Goal: Check status: Check status

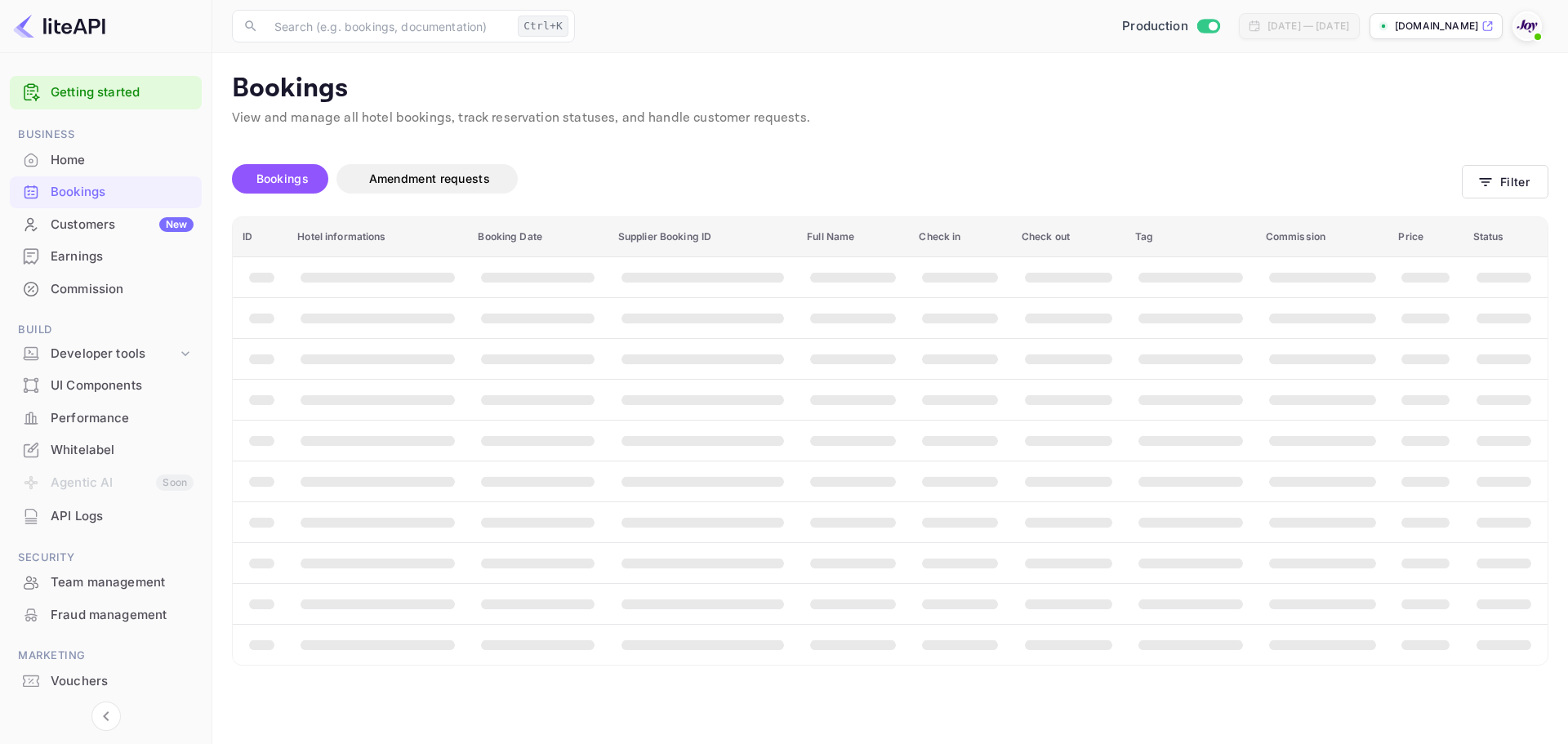
click at [1528, 30] on span at bounding box center [1526, 26] width 30 height 30
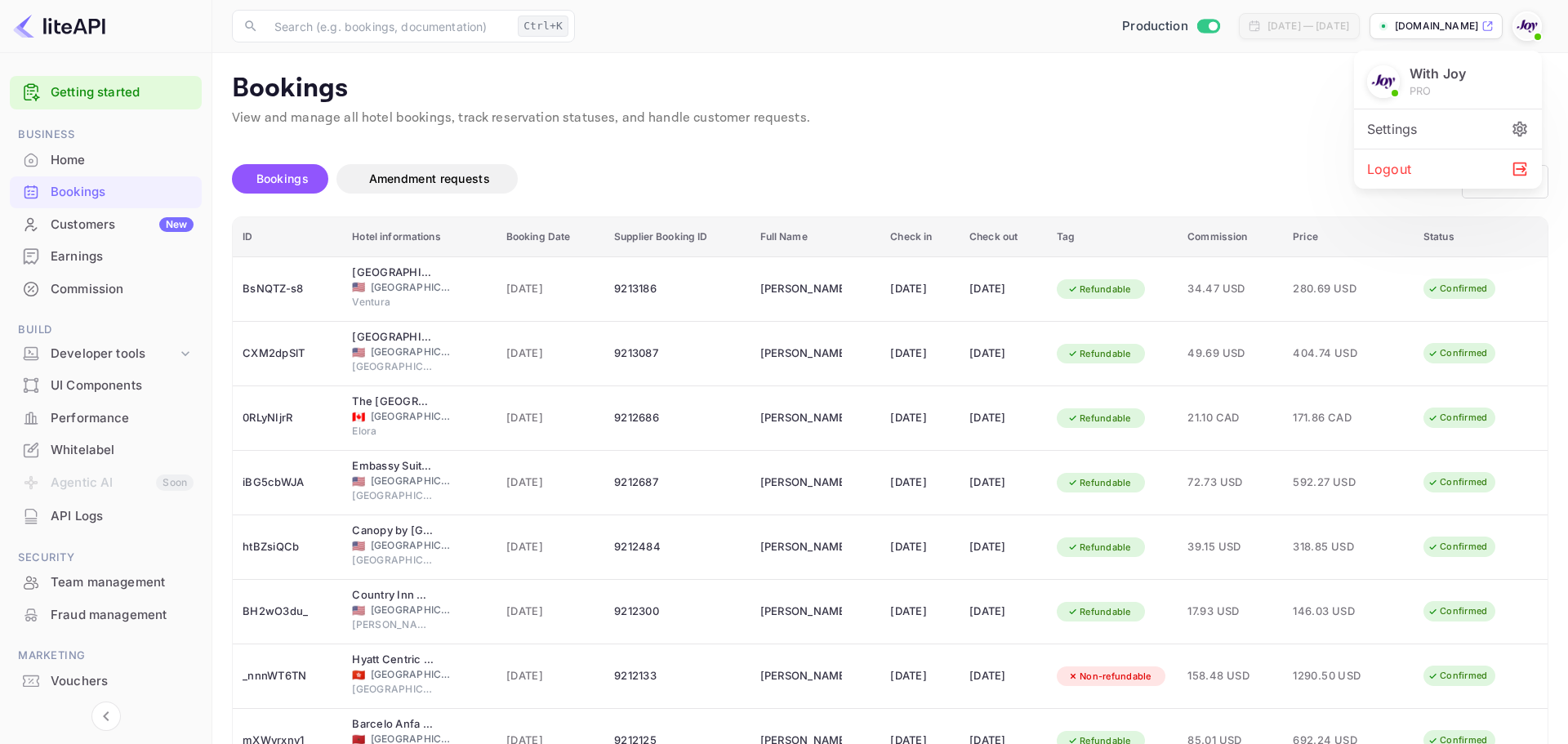
click at [1407, 162] on div "Logout" at bounding box center [1447, 169] width 188 height 39
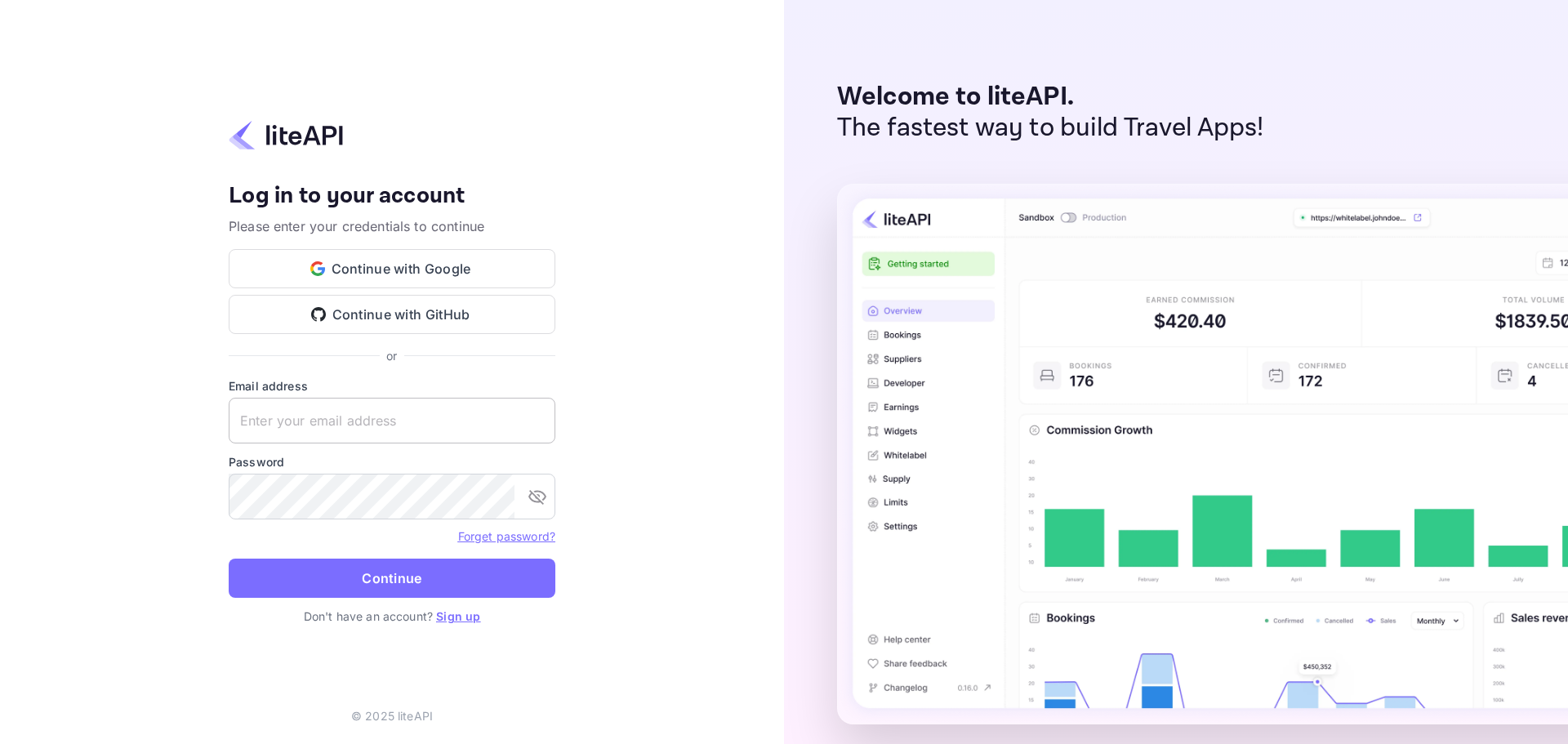
click at [350, 406] on input "text" at bounding box center [392, 421] width 326 height 46
paste input "ervices@withjoy.com"
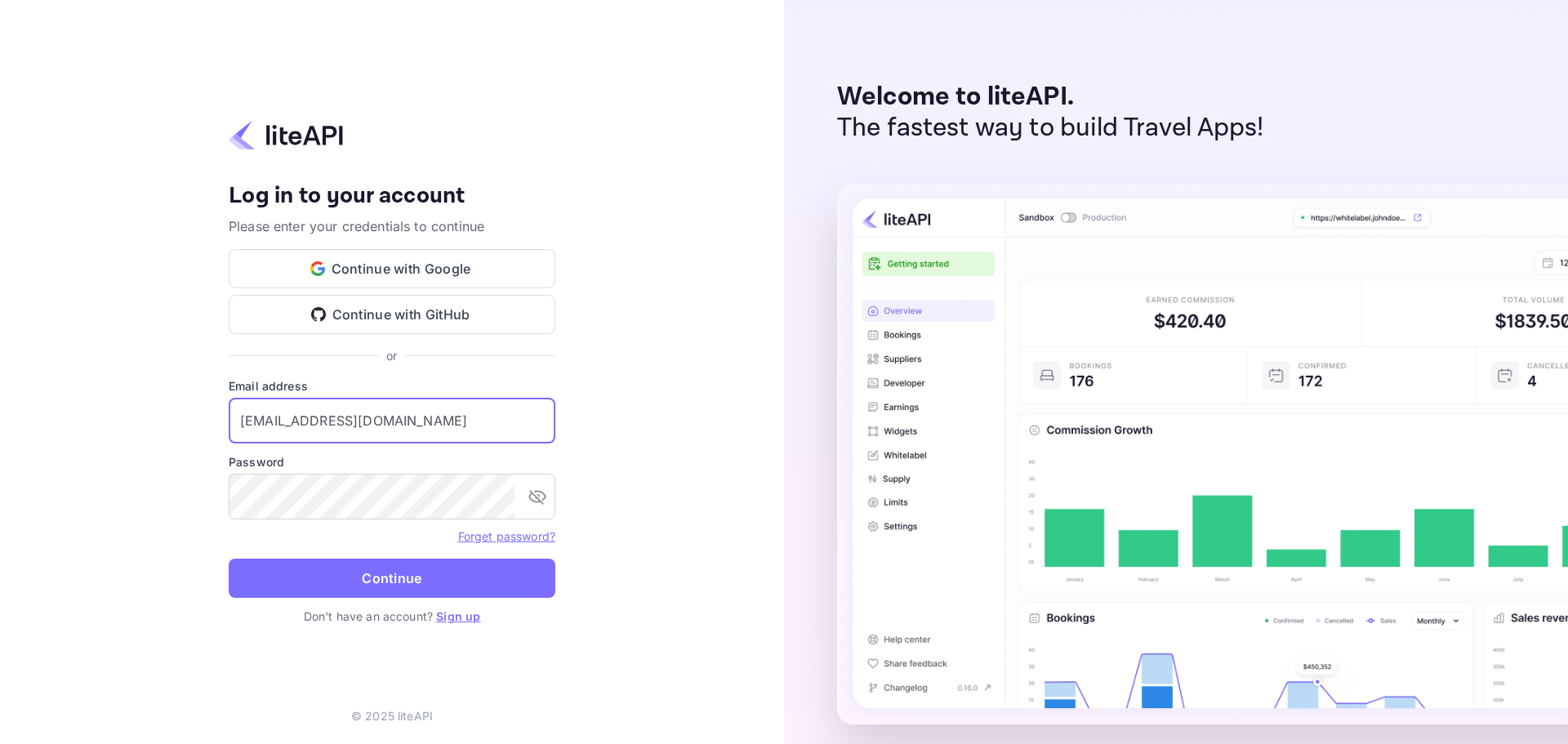
click at [242, 426] on input "ervices@withjoy.com" at bounding box center [392, 421] width 326 height 46
type input "services@withjoy.com"
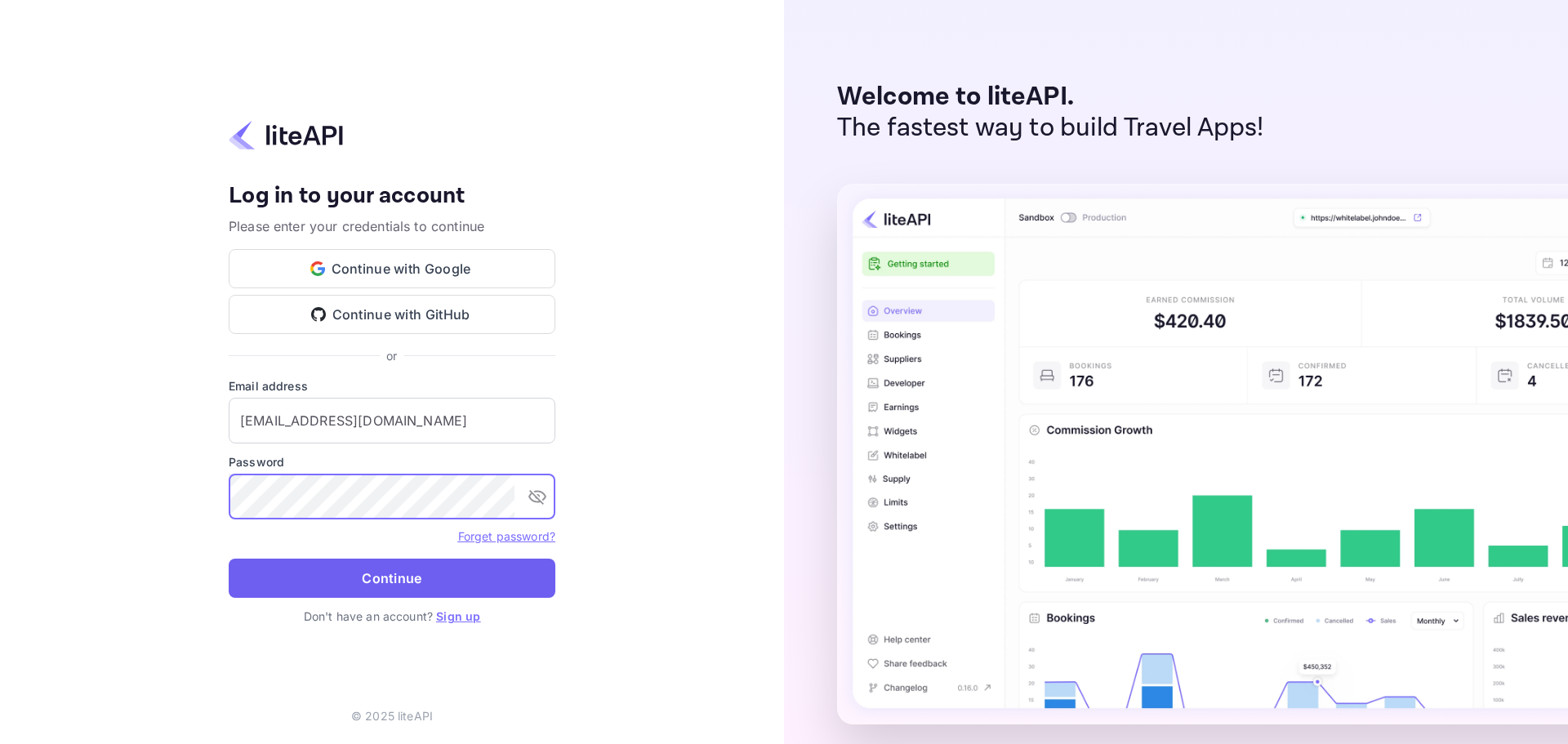
click at [329, 578] on button "Continue" at bounding box center [392, 578] width 326 height 39
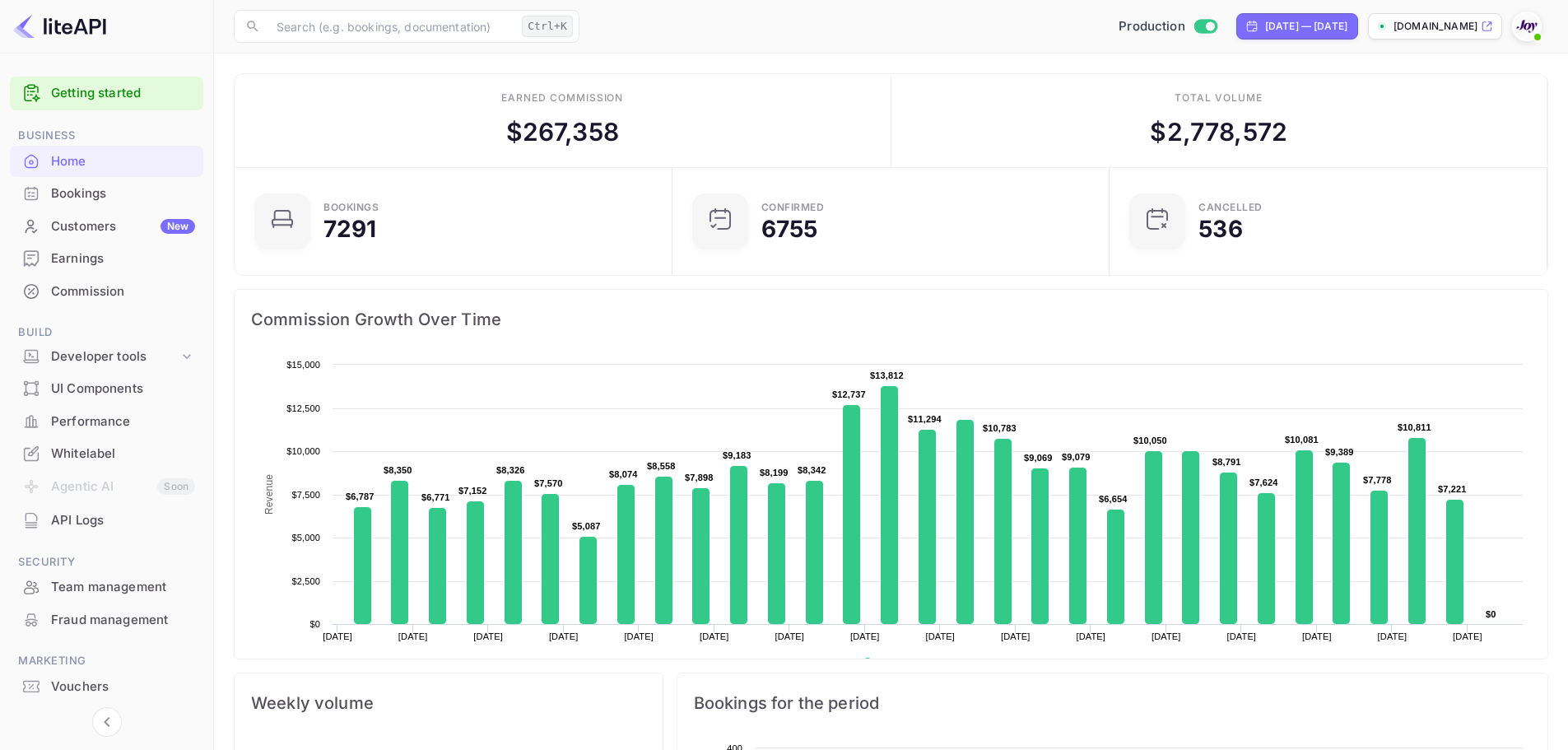
click at [69, 194] on div "Bookings" at bounding box center [123, 194] width 144 height 19
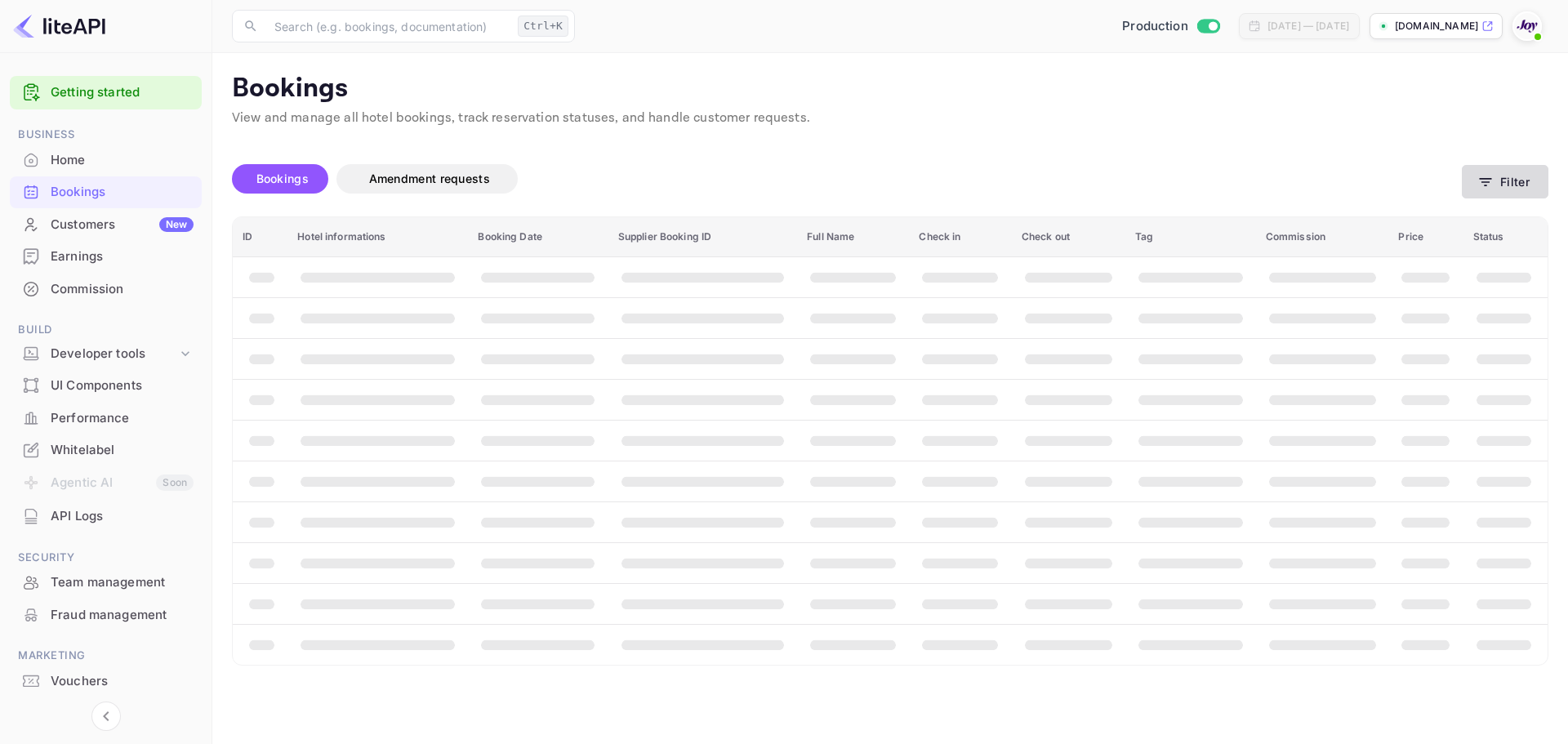
click at [1486, 179] on icon "button" at bounding box center [1486, 182] width 12 height 9
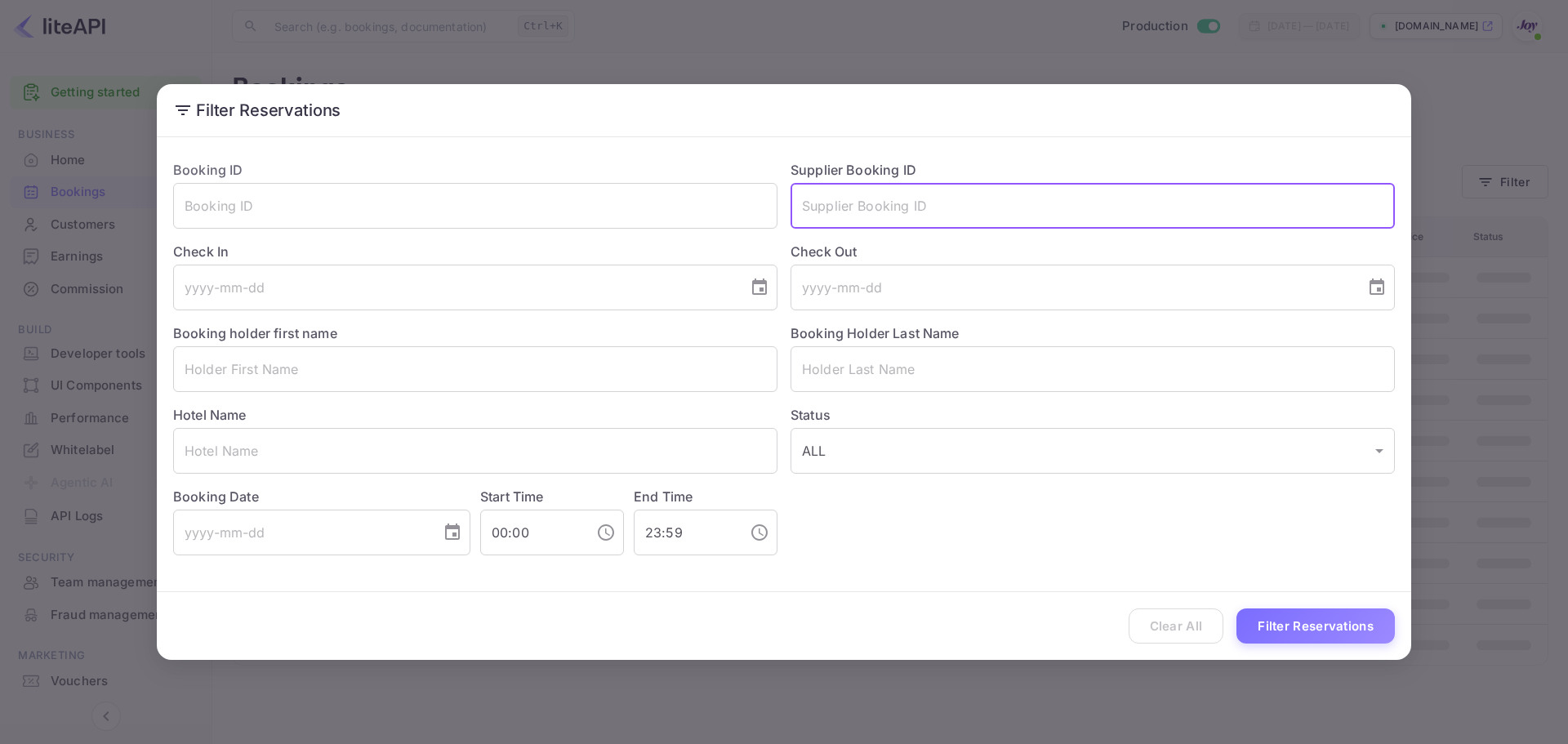
click at [809, 224] on input "text" at bounding box center [1092, 206] width 604 height 46
paste input "9141853"
type input "9141853"
click at [1282, 633] on button "Filter Reservations" at bounding box center [1316, 626] width 158 height 35
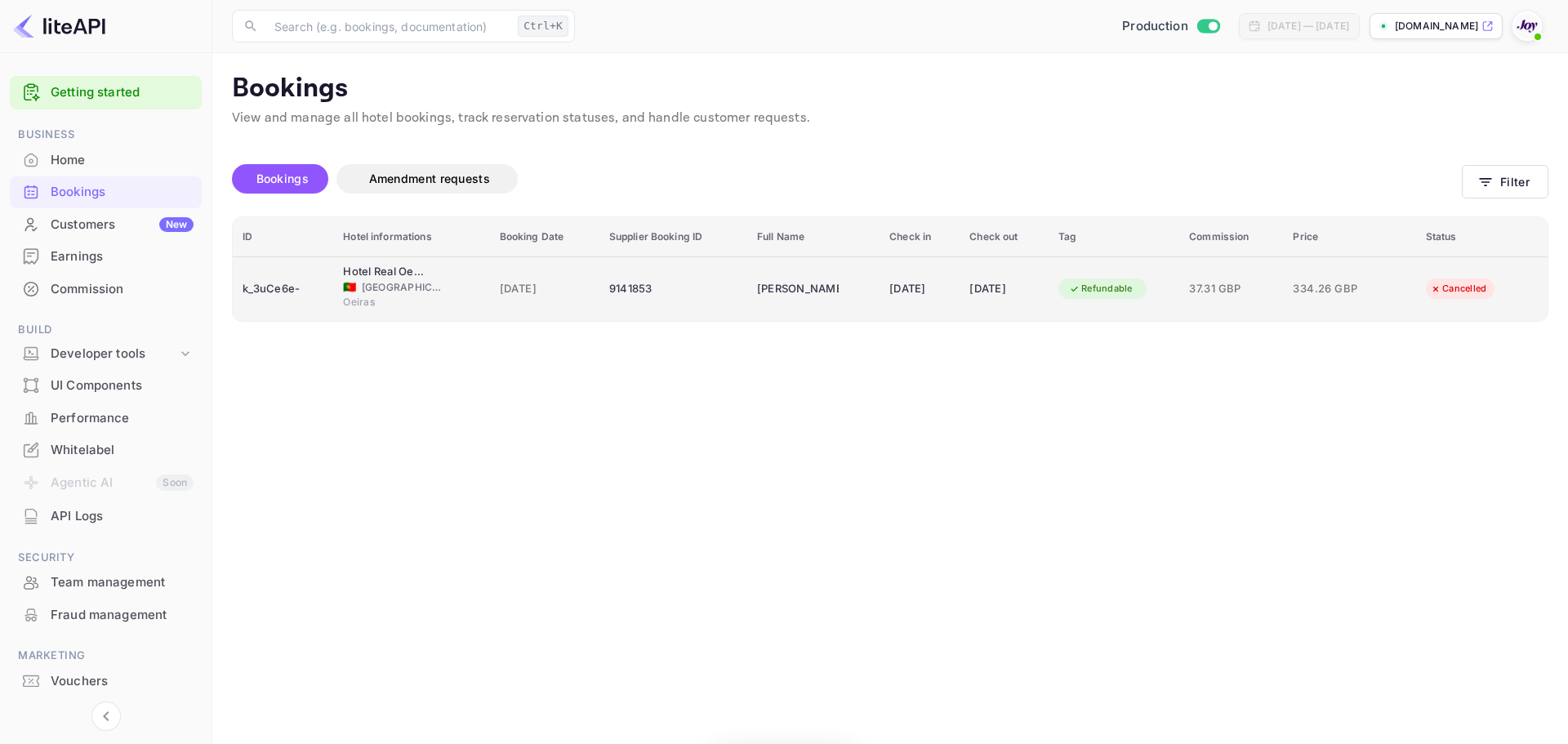
click at [362, 281] on span "Portugal" at bounding box center [403, 287] width 82 height 14
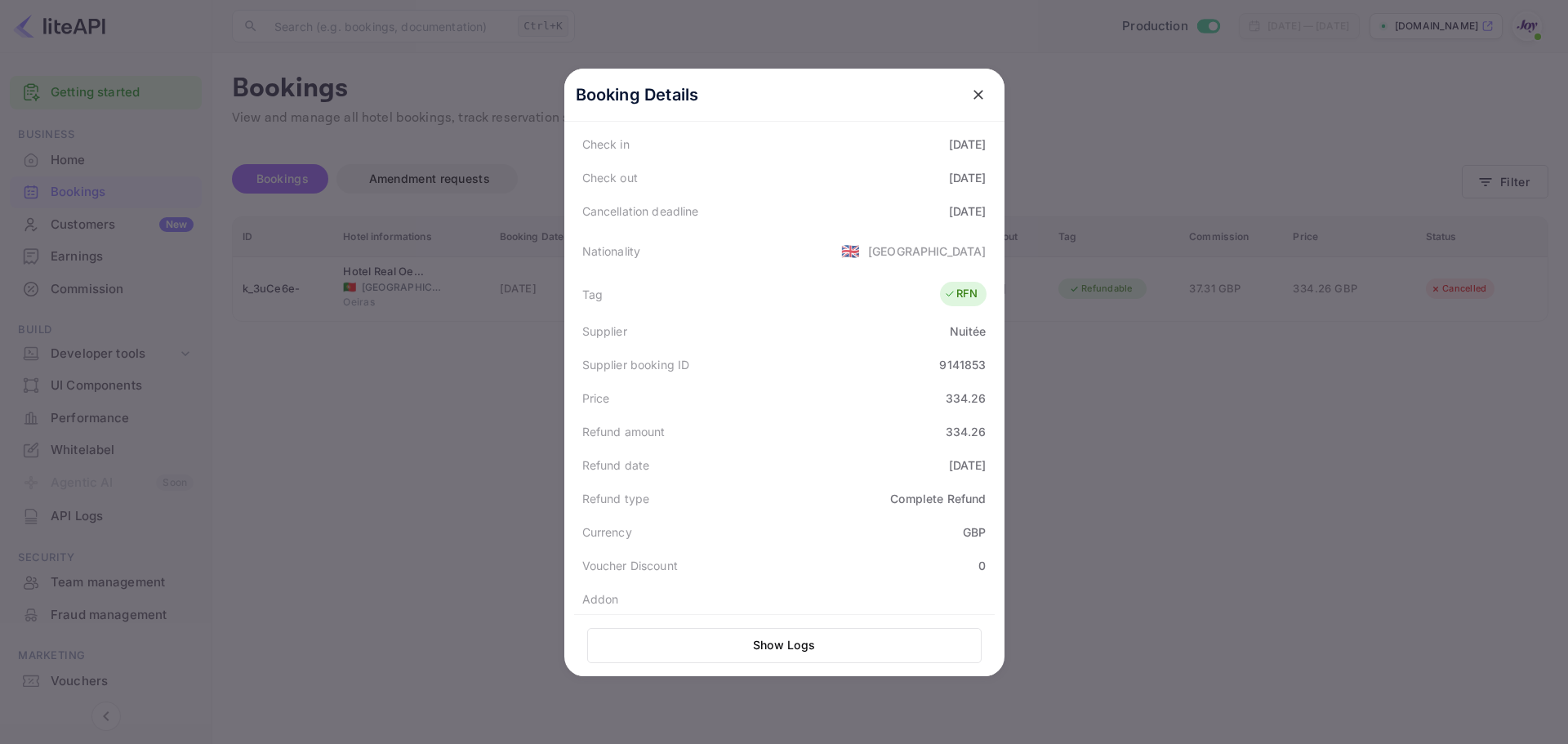
scroll to position [369, 0]
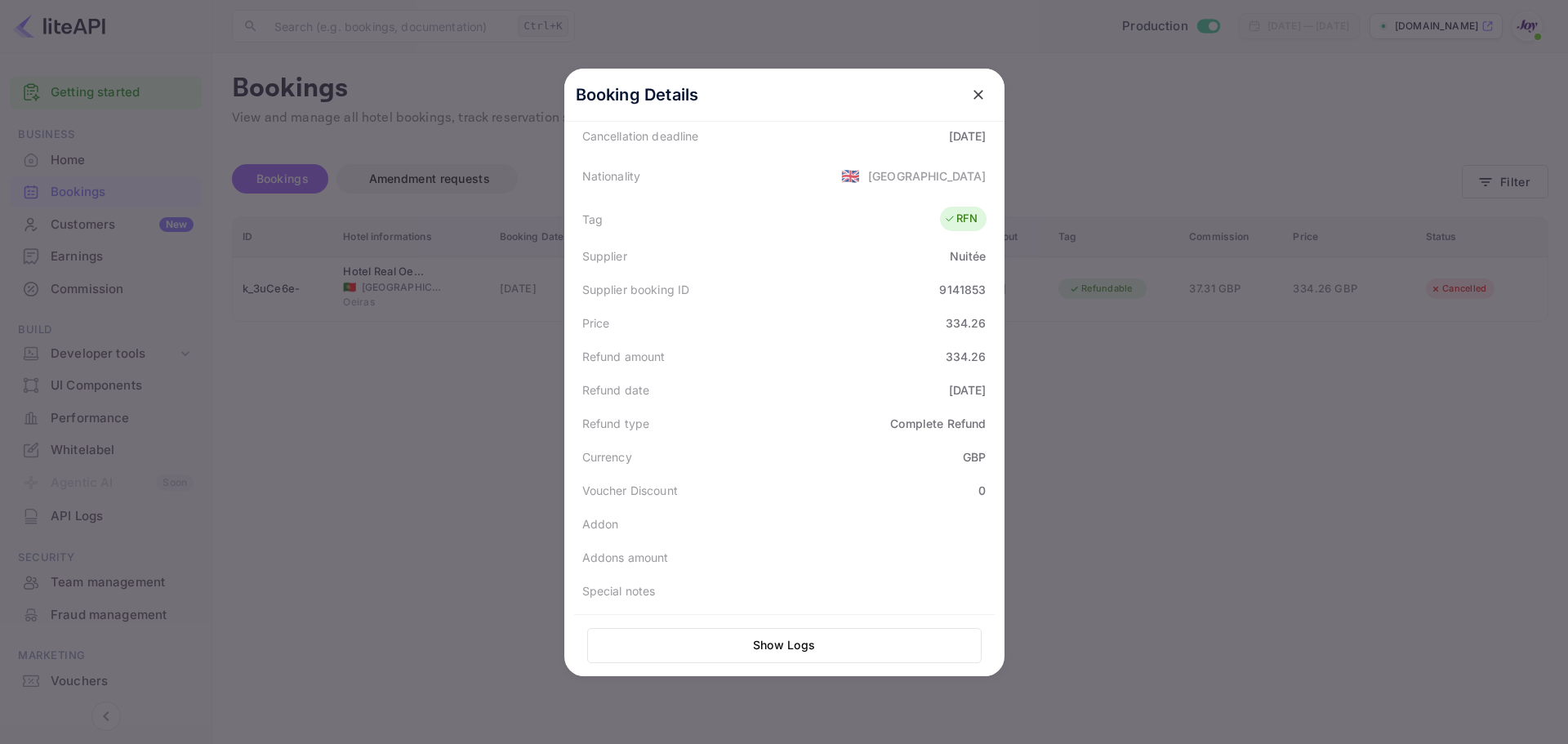
click at [1135, 478] on div at bounding box center [784, 372] width 1568 height 744
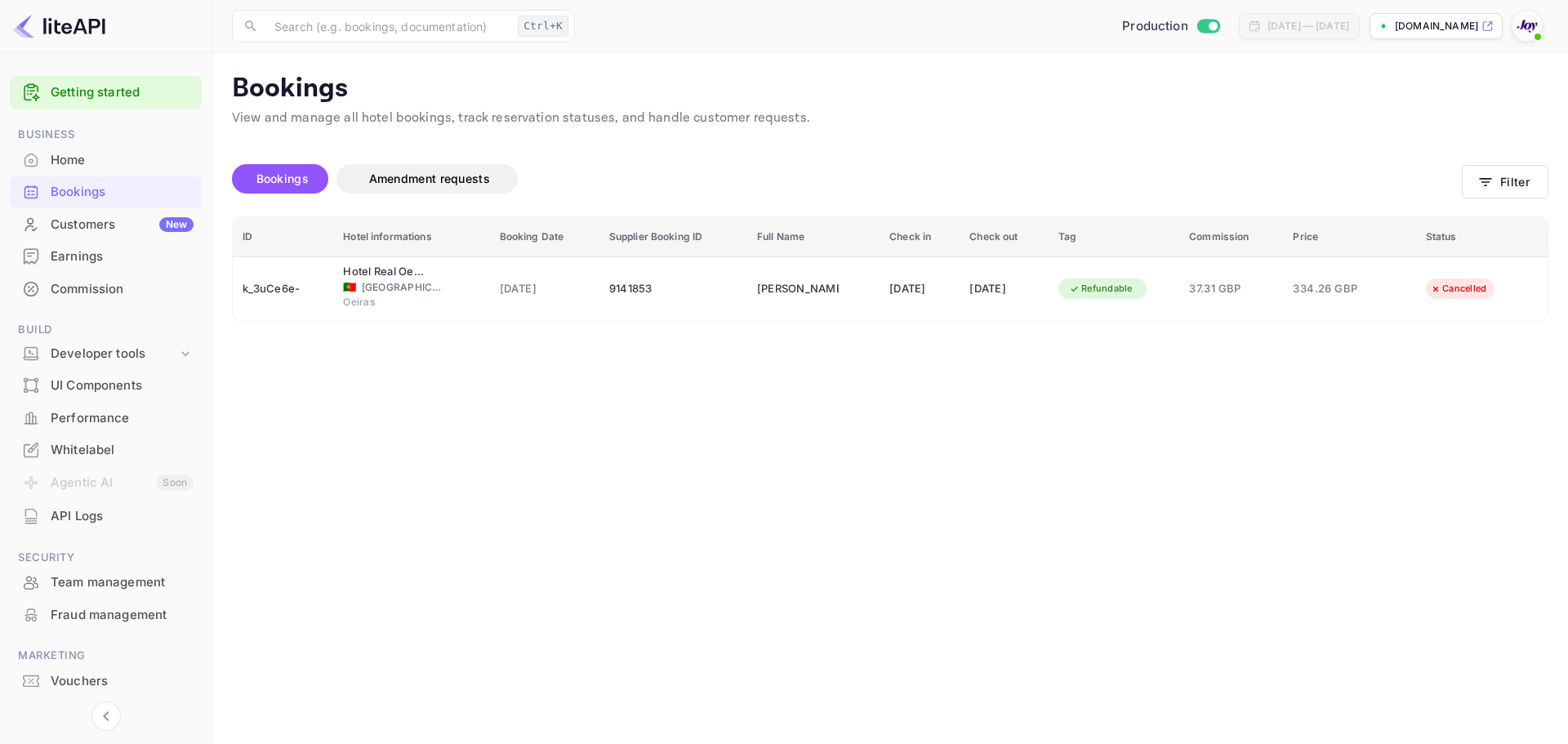
click at [1515, 162] on div "Bookings Amendment requests Filter" at bounding box center [890, 182] width 1316 height 69
click at [1511, 168] on button "Filter" at bounding box center [1505, 181] width 87 height 33
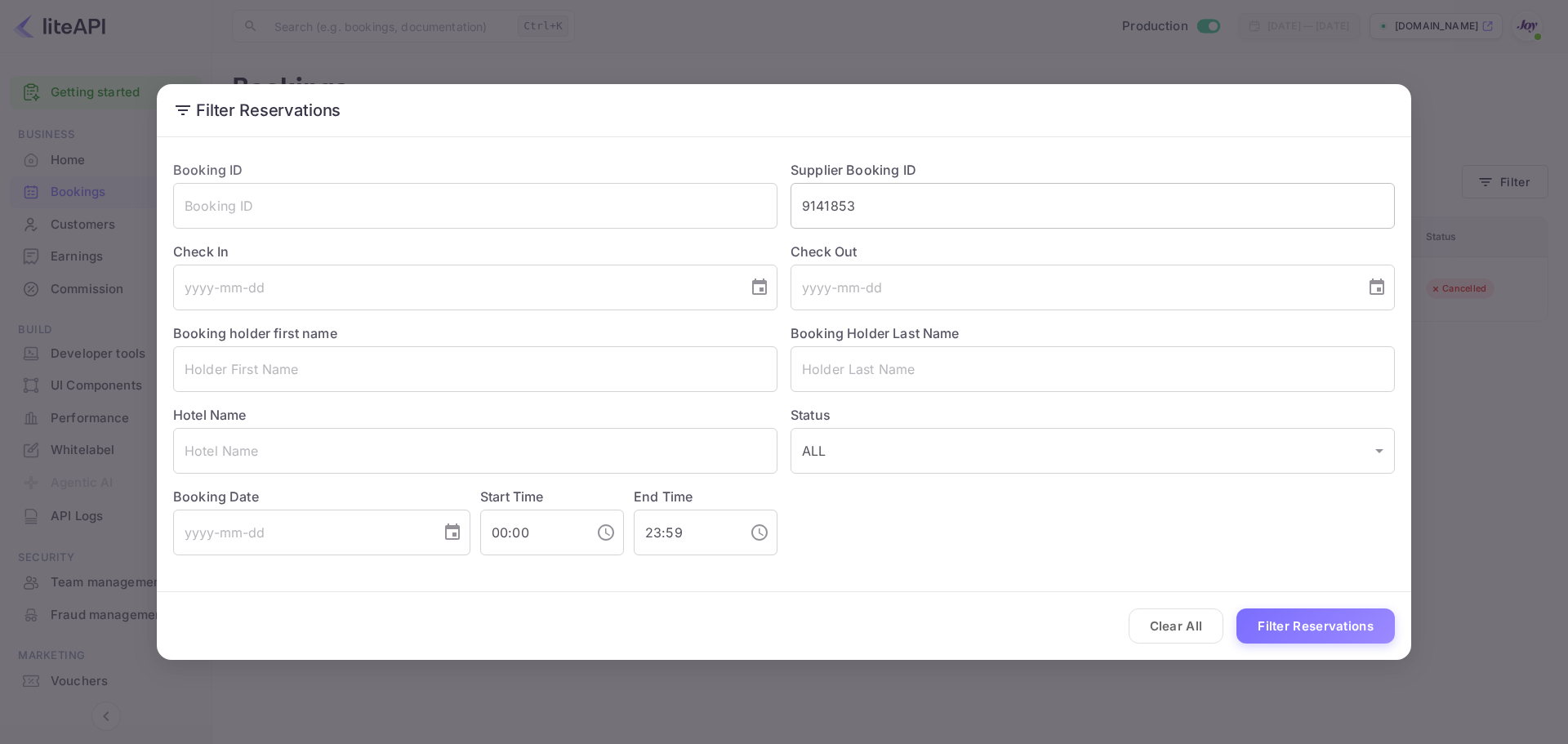
click at [867, 221] on input "9141853" at bounding box center [1092, 206] width 604 height 46
click at [429, 376] on input "text" at bounding box center [475, 369] width 604 height 46
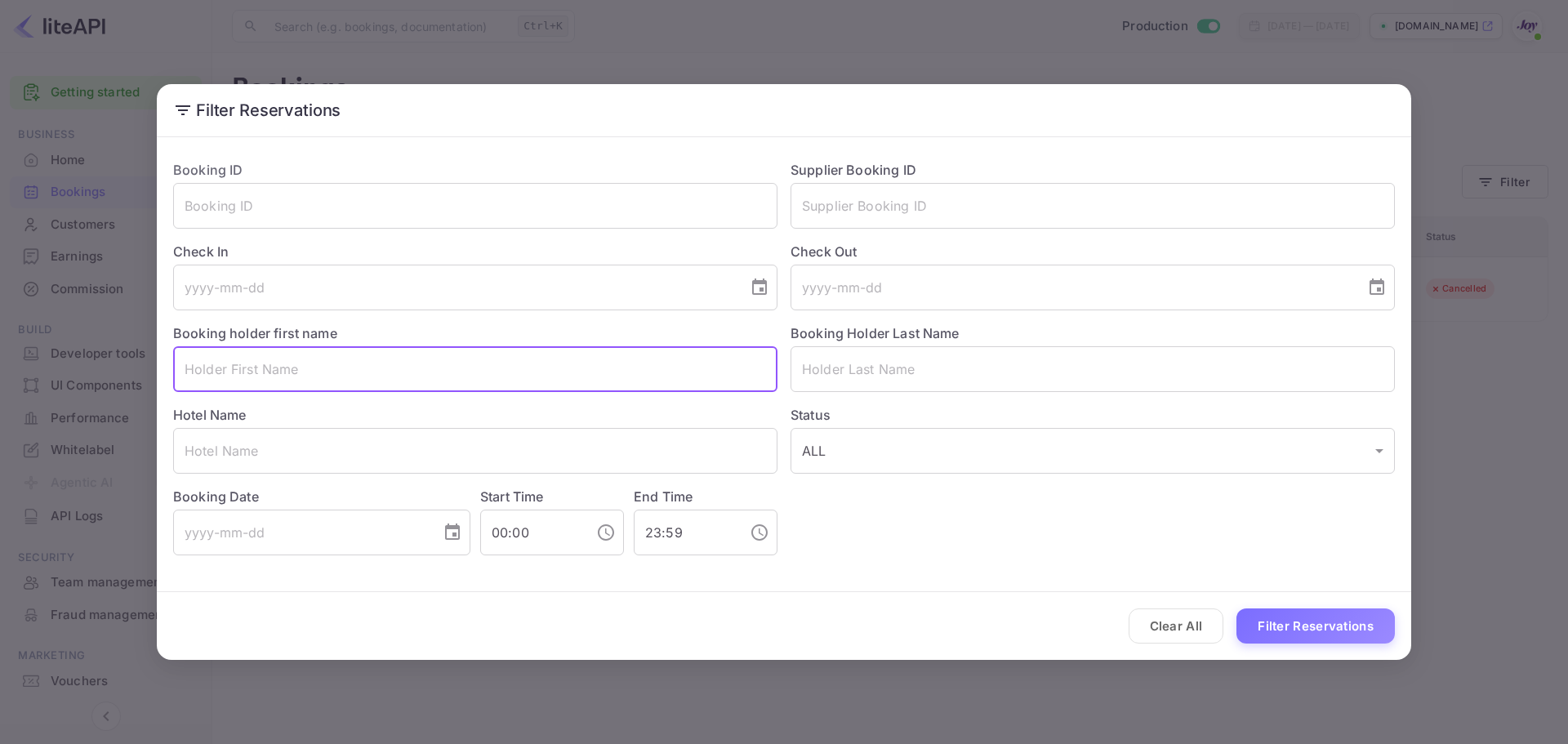
paste input "Addeel Majid"
click at [255, 364] on input "Addeel Majid" at bounding box center [475, 369] width 604 height 46
type input "Addeel Majid"
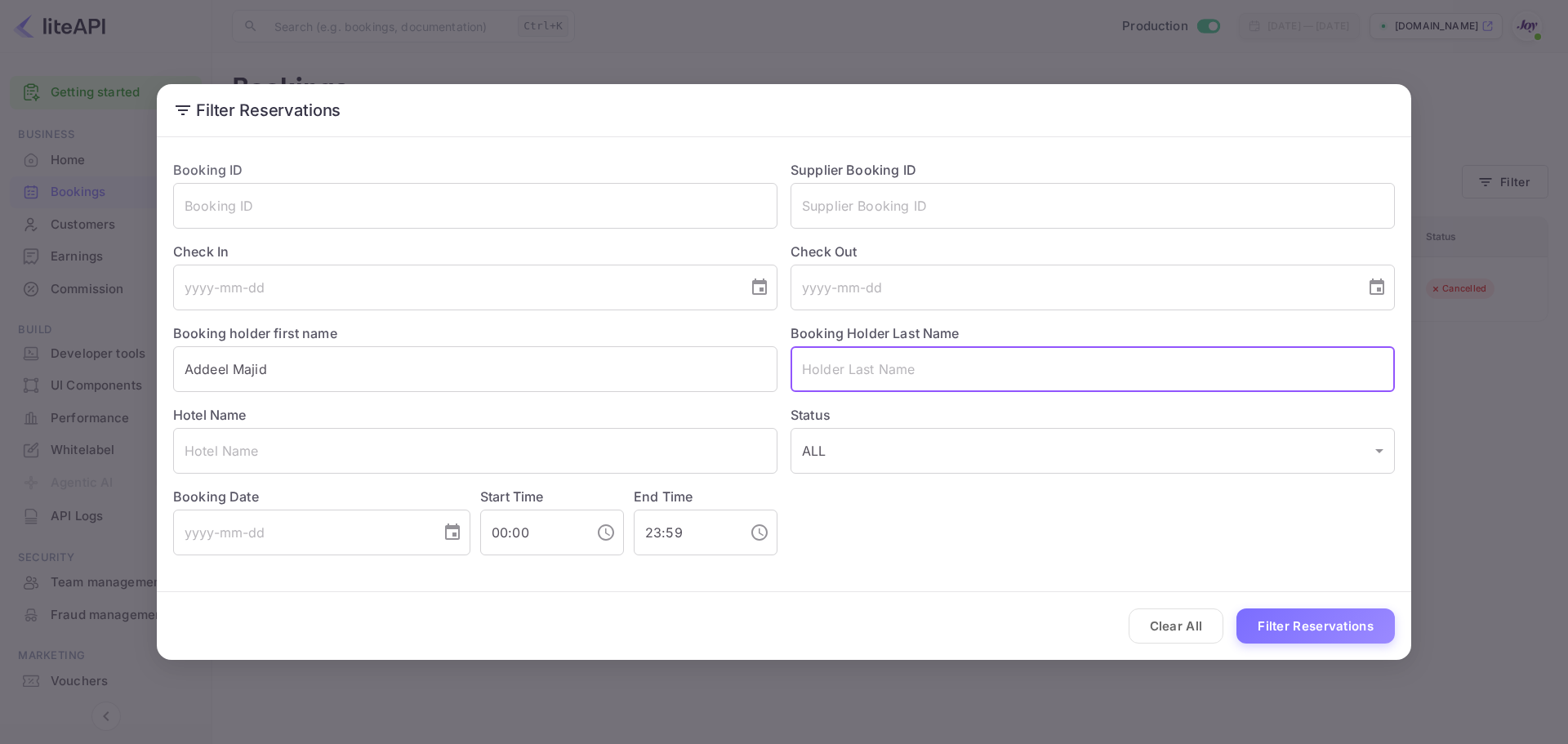
click at [826, 372] on input "text" at bounding box center [1092, 369] width 604 height 46
paste input "Majid"
type input "Majid"
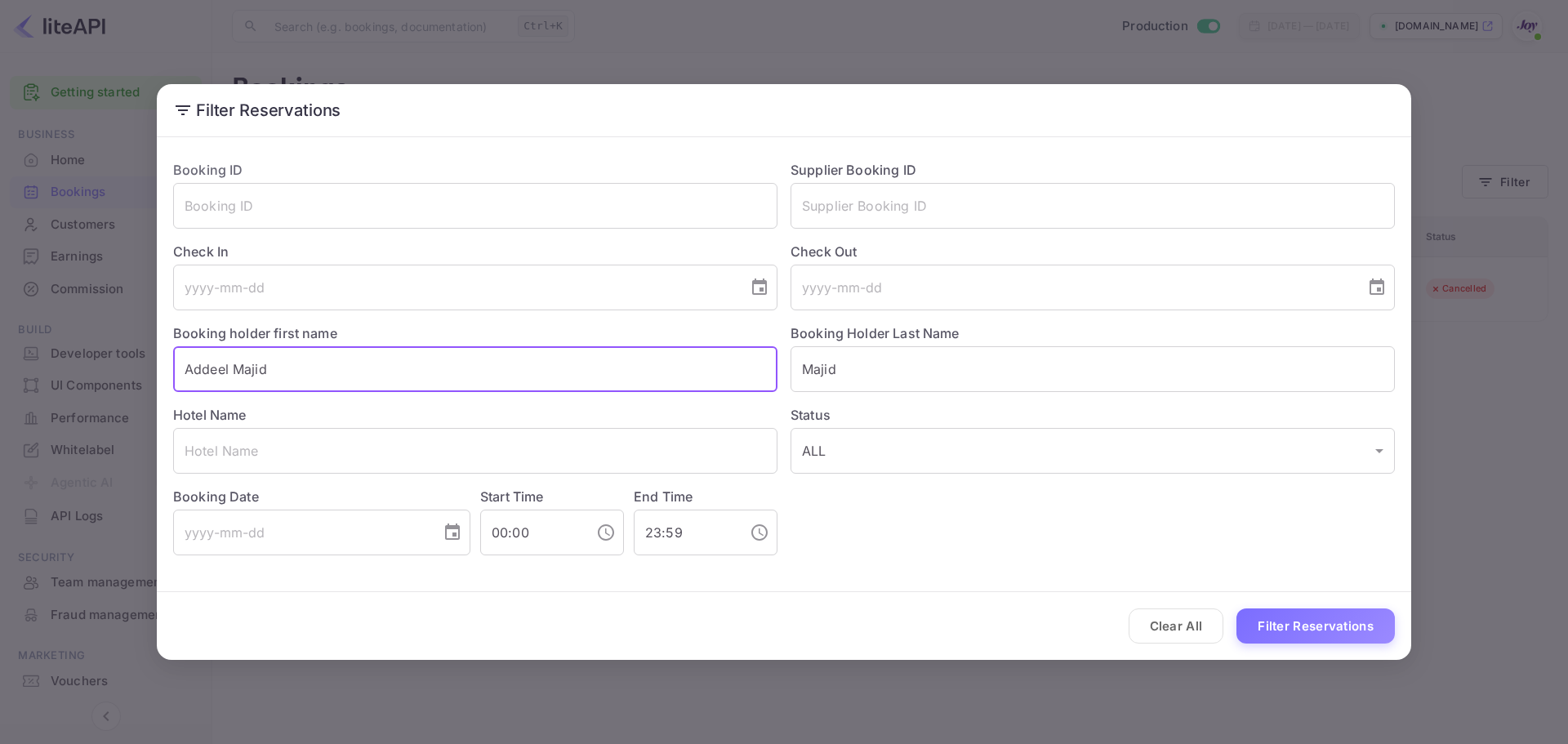
click at [463, 386] on input "Addeel Majid" at bounding box center [475, 369] width 604 height 46
type input "Addeel"
click at [1317, 635] on button "Filter Reservations" at bounding box center [1316, 626] width 158 height 35
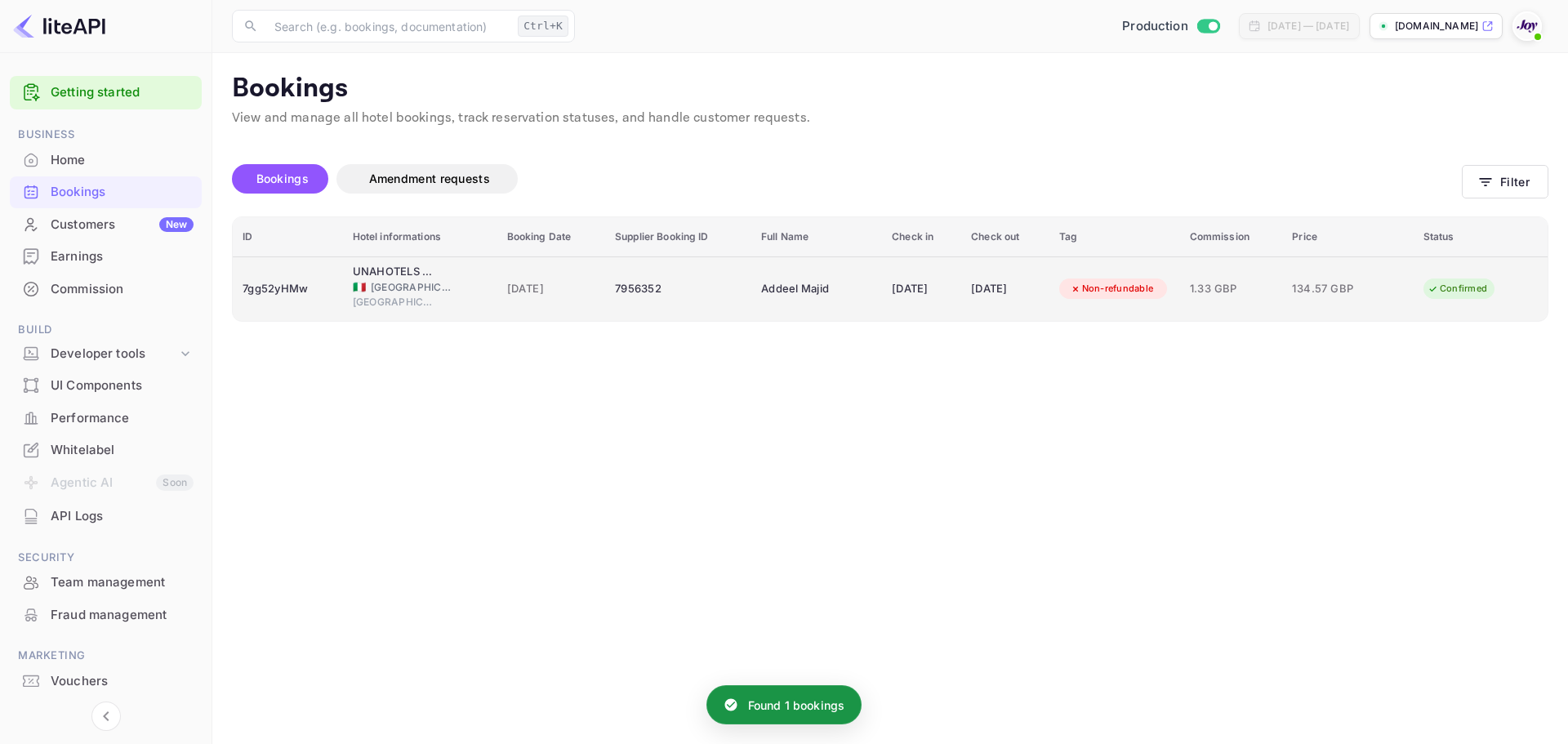
click at [371, 276] on div "UNAHOTELS San Vitale Bologna" at bounding box center [393, 271] width 82 height 16
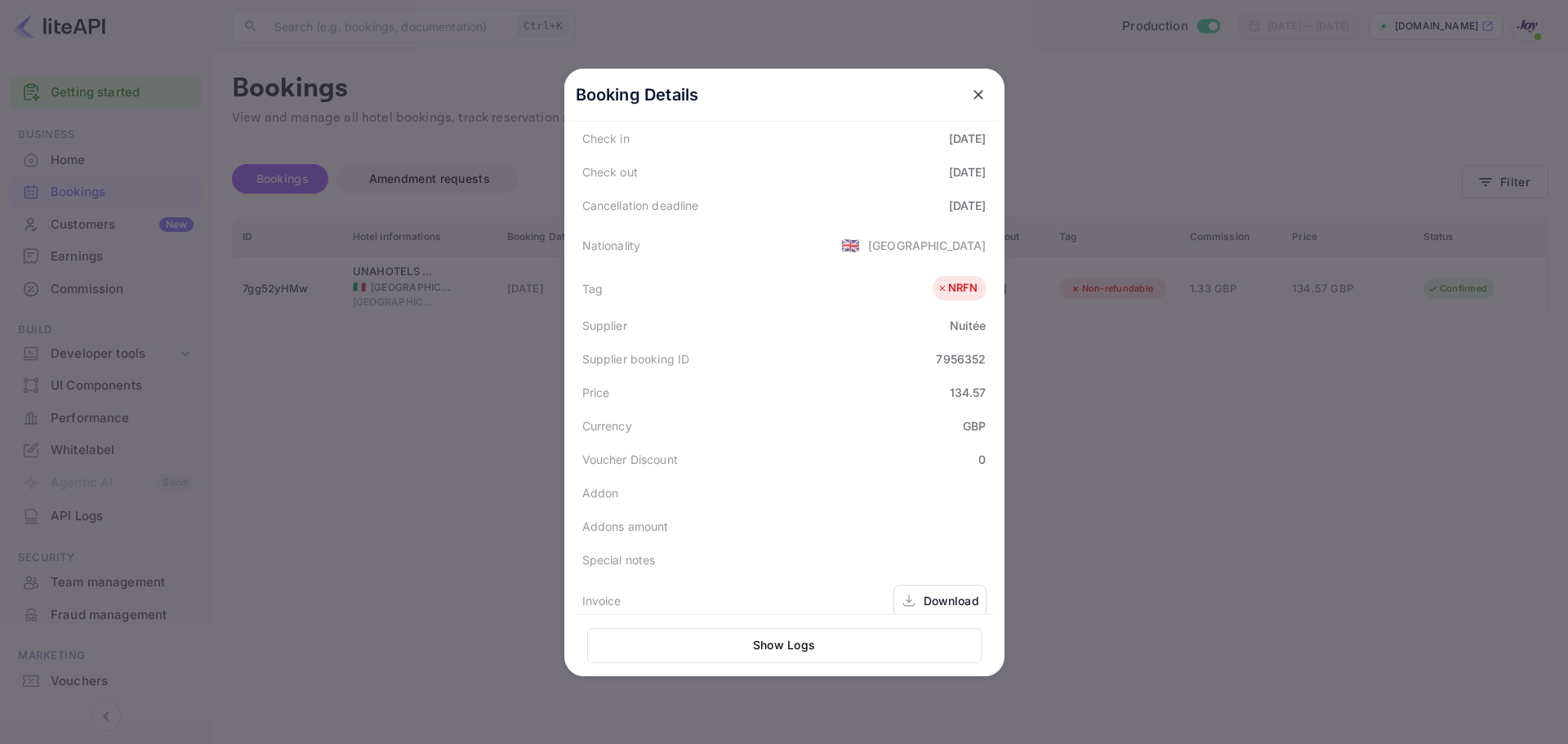
scroll to position [365, 0]
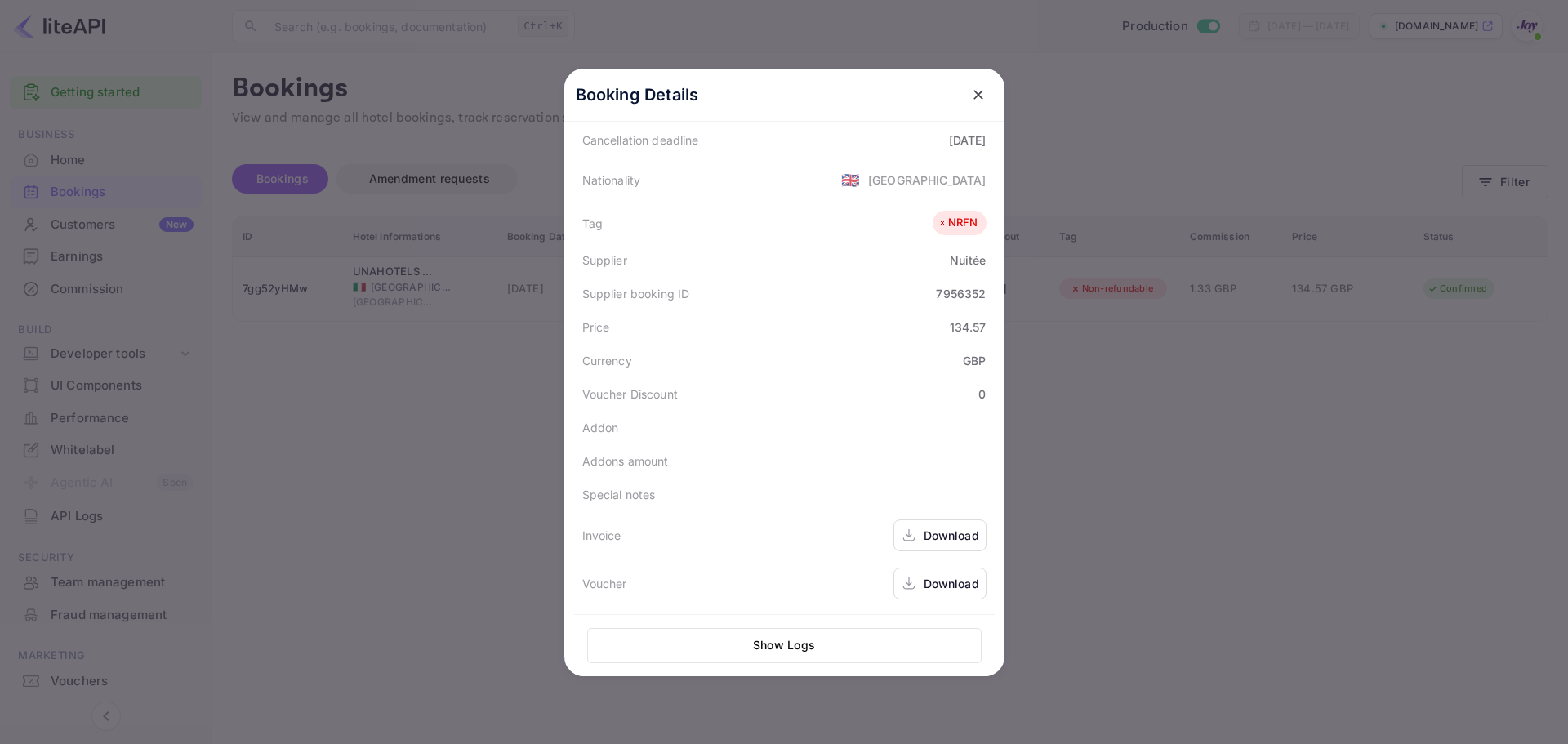
click at [1163, 426] on div at bounding box center [784, 372] width 1568 height 744
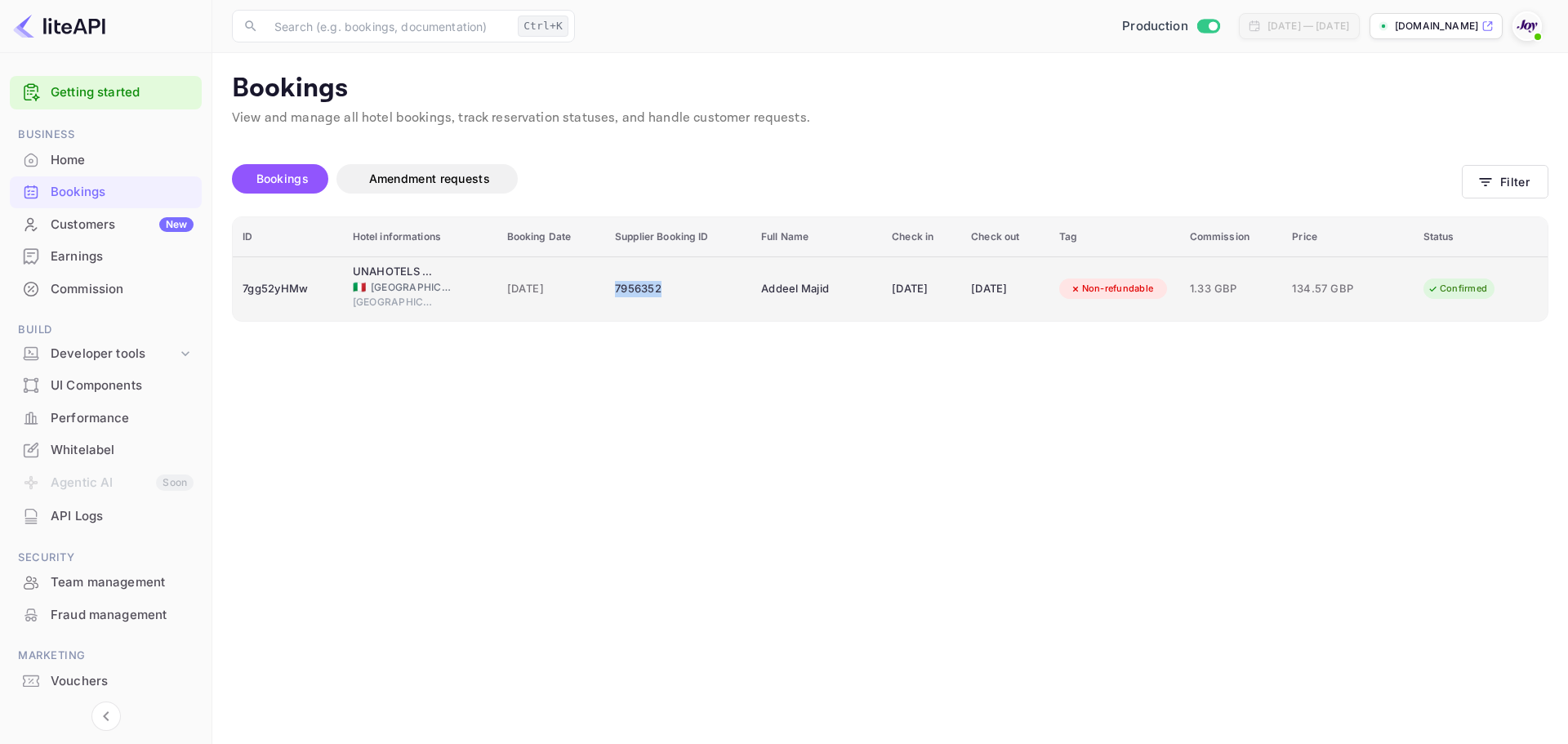
copy div "7956352"
drag, startPoint x: 650, startPoint y: 281, endPoint x: 588, endPoint y: 281, distance: 62.0
click at [605, 281] on td "7956352" at bounding box center [678, 289] width 146 height 65
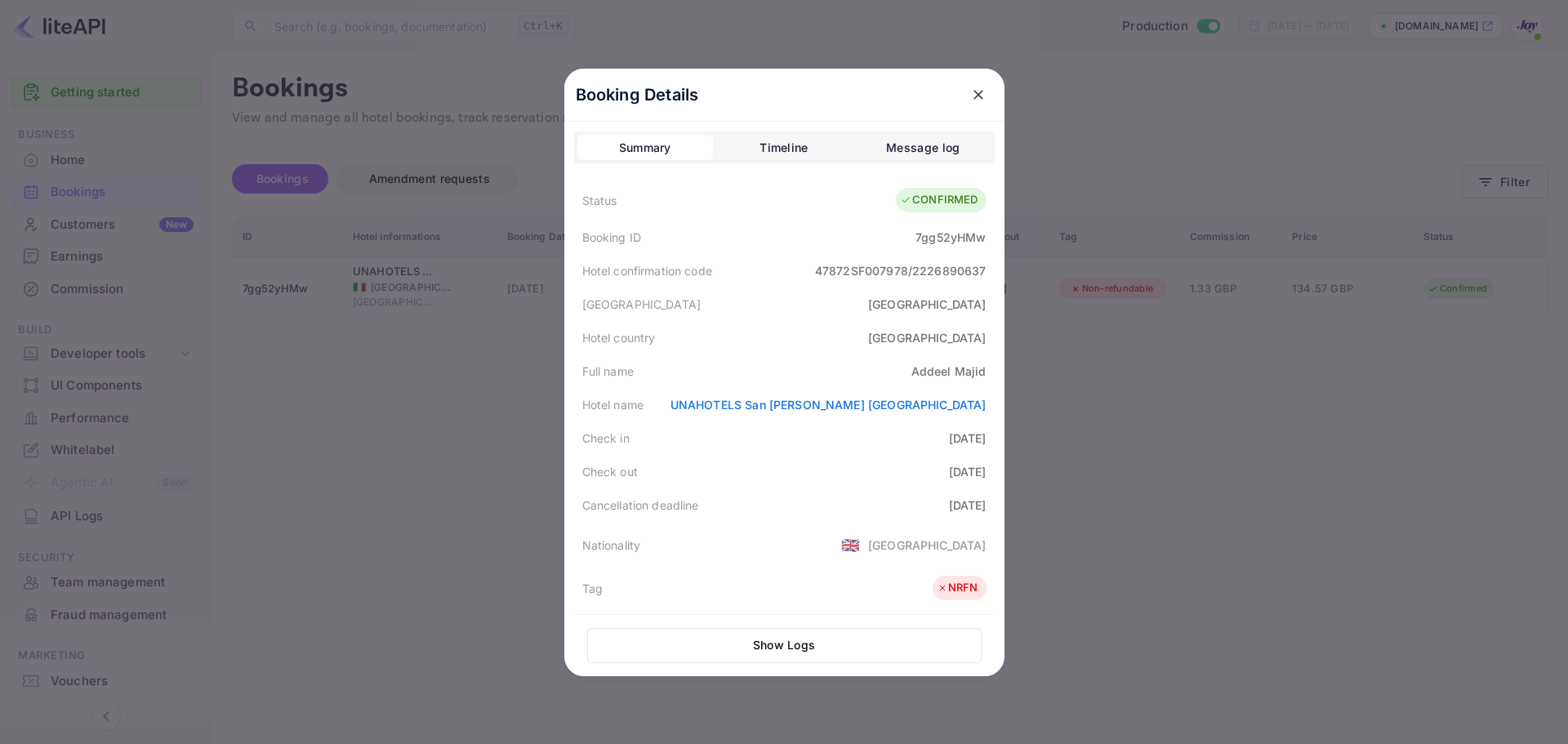
drag, startPoint x: 459, startPoint y: 422, endPoint x: 156, endPoint y: 527, distance: 320.7
click at [457, 423] on div at bounding box center [784, 372] width 1568 height 744
